Goal: Task Accomplishment & Management: Manage account settings

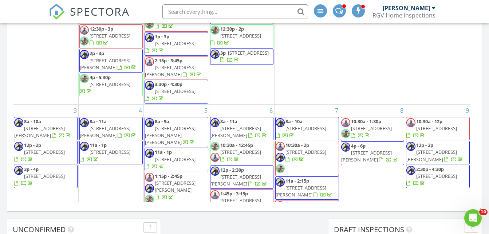
scroll to position [673, 500]
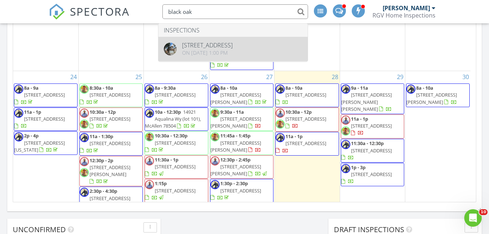
type input "black oak"
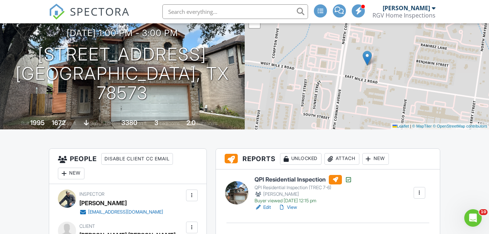
click at [266, 207] on link "Edit" at bounding box center [262, 206] width 16 height 7
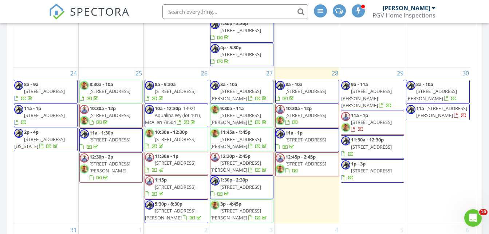
scroll to position [450, 0]
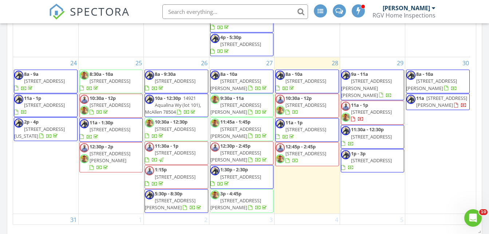
click at [302, 102] on span "516 N 41st St, McAllen 78501" at bounding box center [305, 105] width 41 height 7
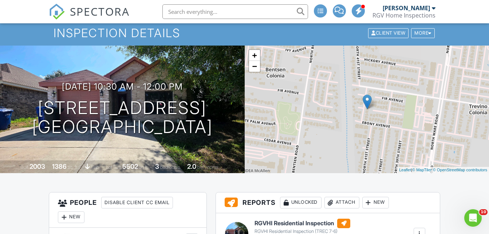
scroll to position [109, 0]
